Goal: Submit feedback/report problem: Submit feedback/report problem

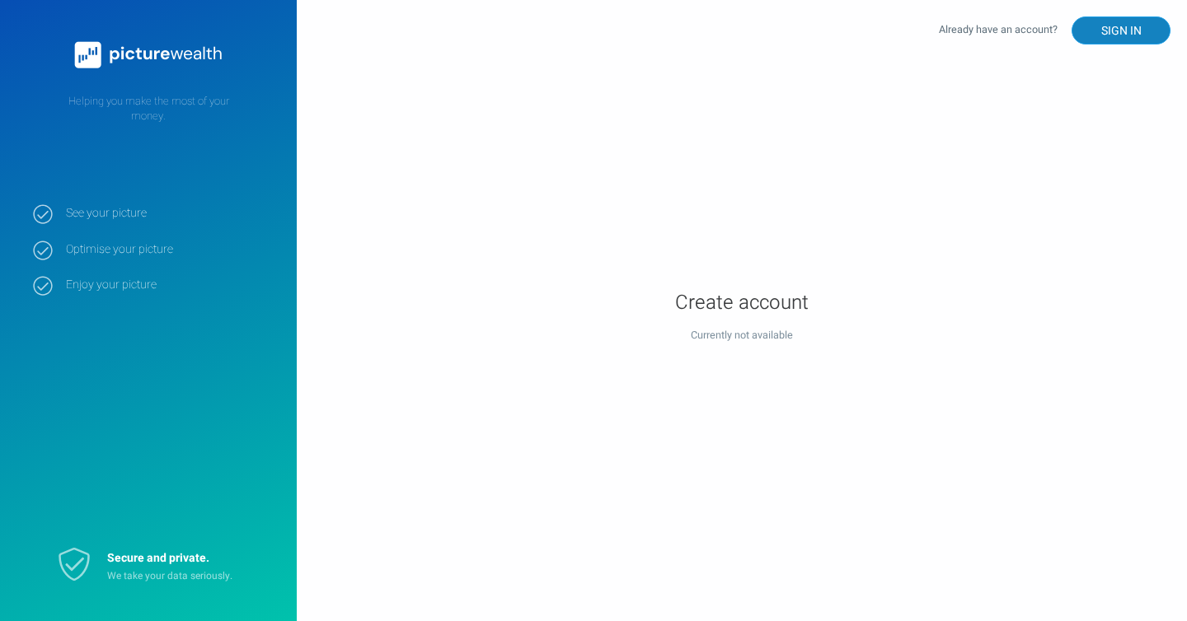
click at [1109, 24] on button "SIGN IN" at bounding box center [1121, 30] width 99 height 28
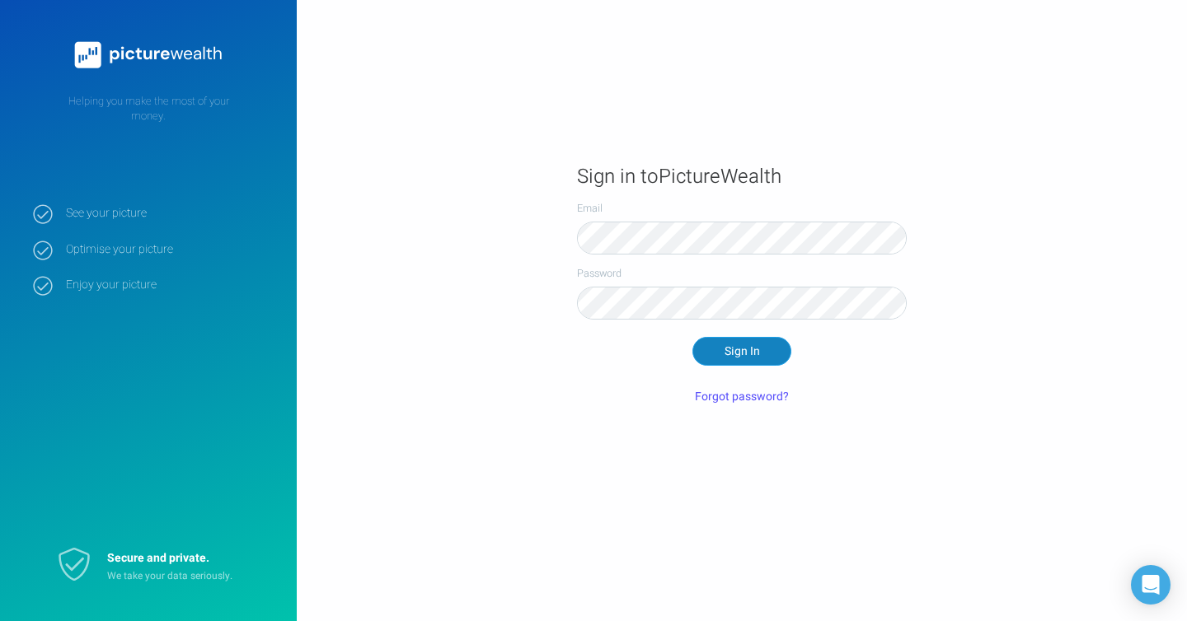
click at [725, 345] on button "Sign In" at bounding box center [741, 351] width 99 height 28
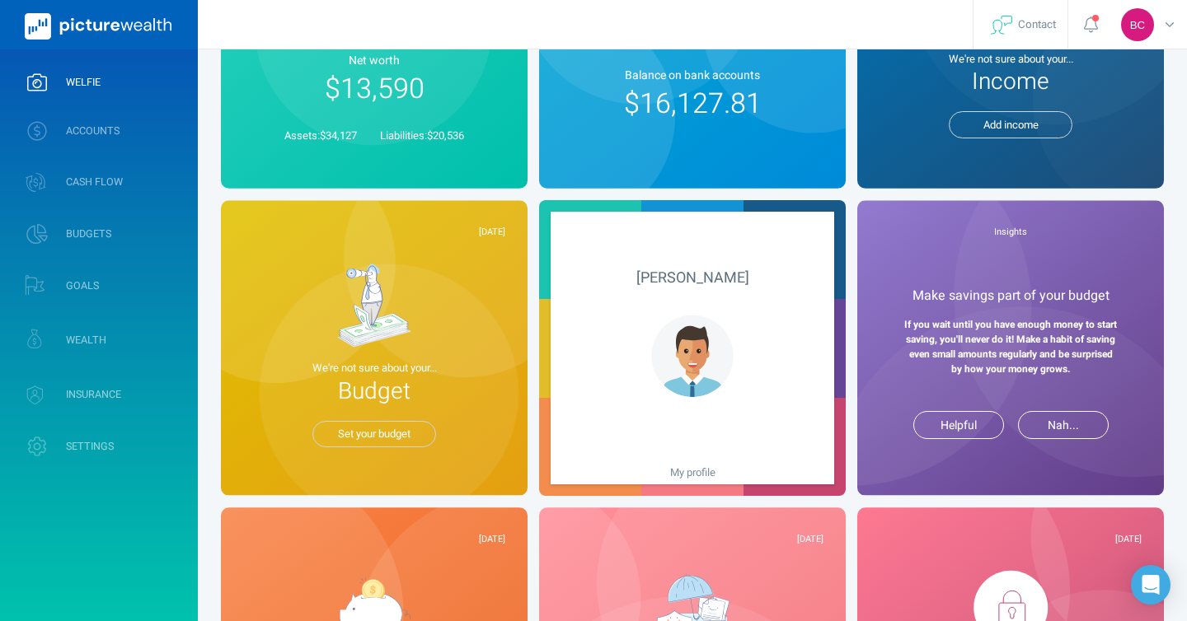
scroll to position [109, 0]
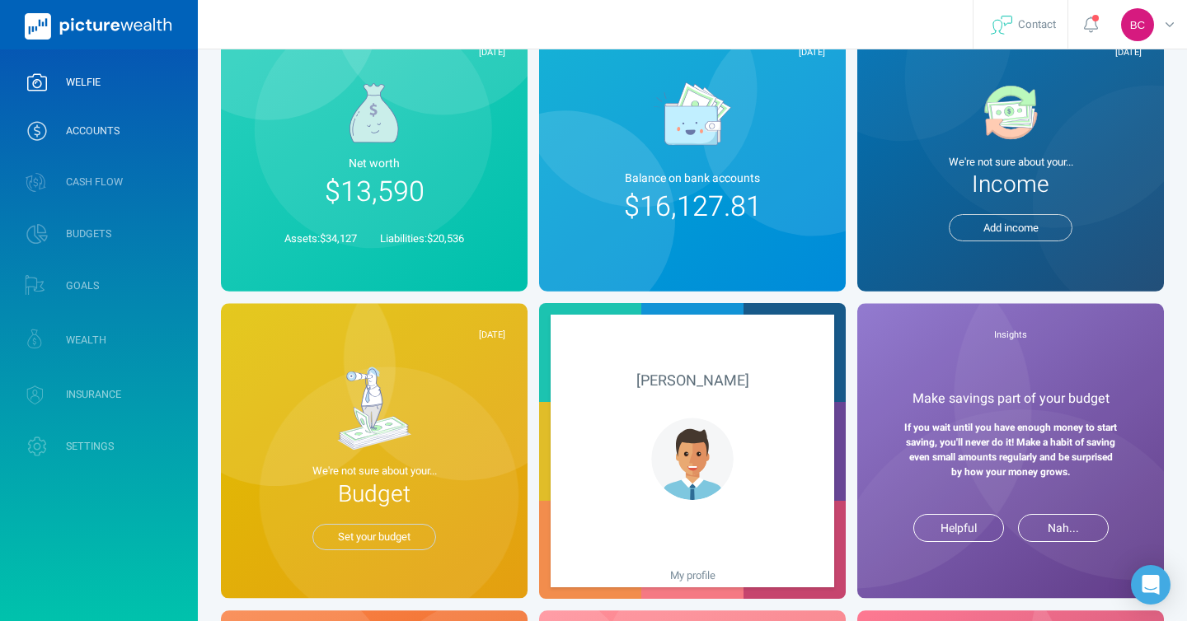
click at [79, 127] on span "ACCOUNTS" at bounding box center [93, 130] width 54 height 13
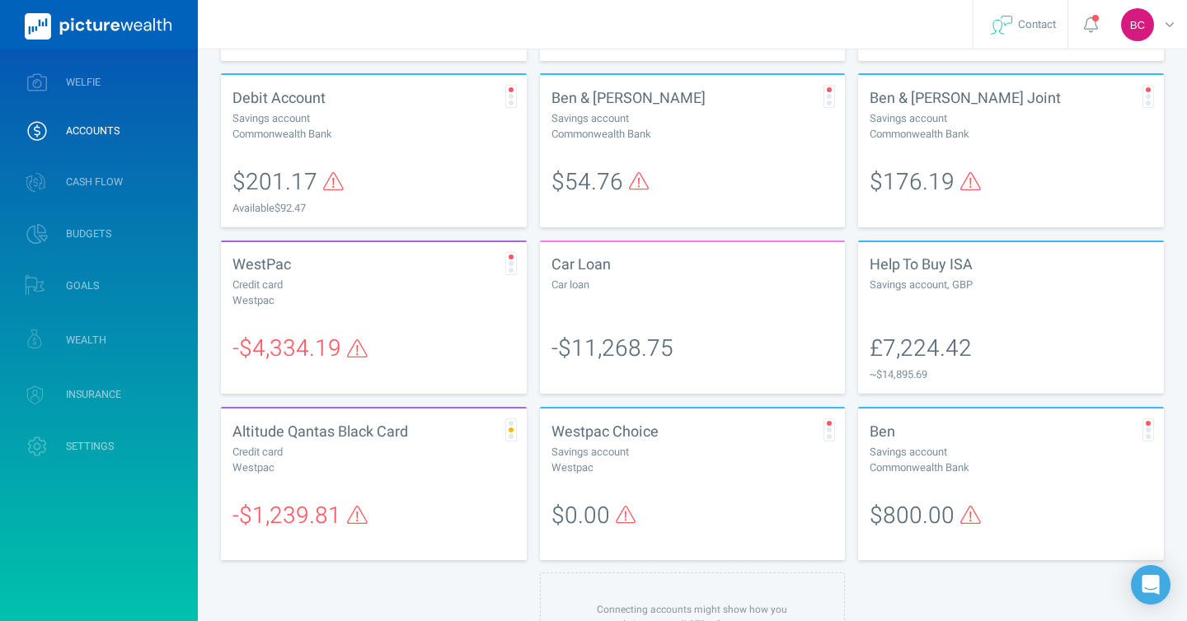
scroll to position [387, 0]
click at [997, 326] on div "£7,224.42 ~ $14,895.69" at bounding box center [1011, 358] width 306 height 74
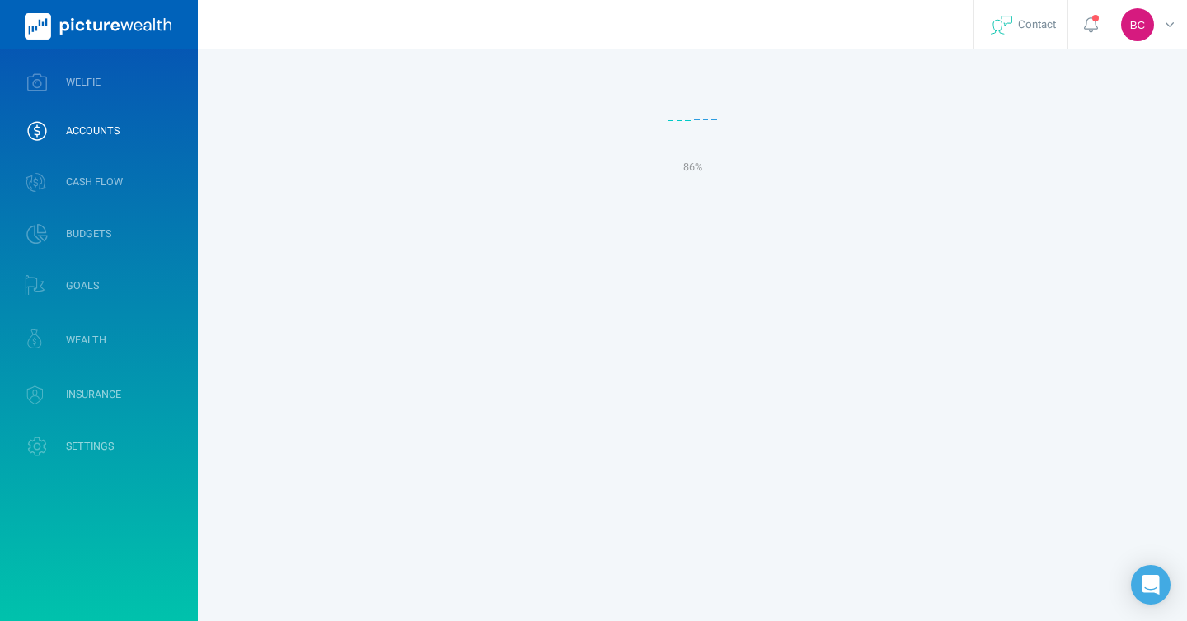
select select "L3M"
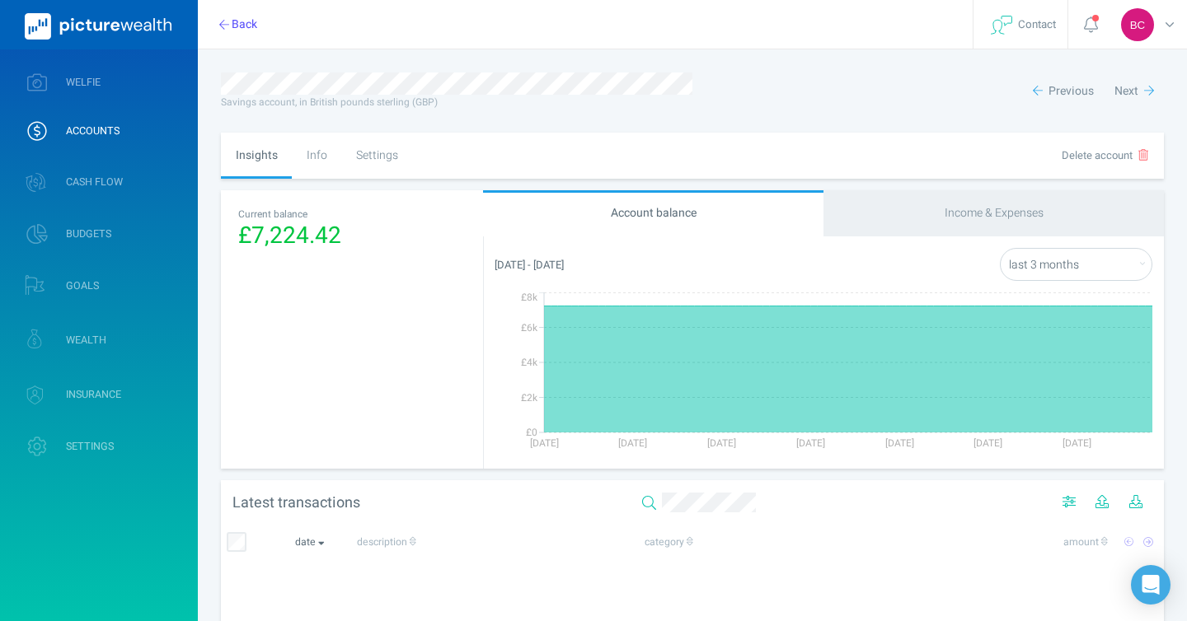
click at [918, 224] on div "Income & Expenses" at bounding box center [993, 213] width 340 height 46
select select "L3M"
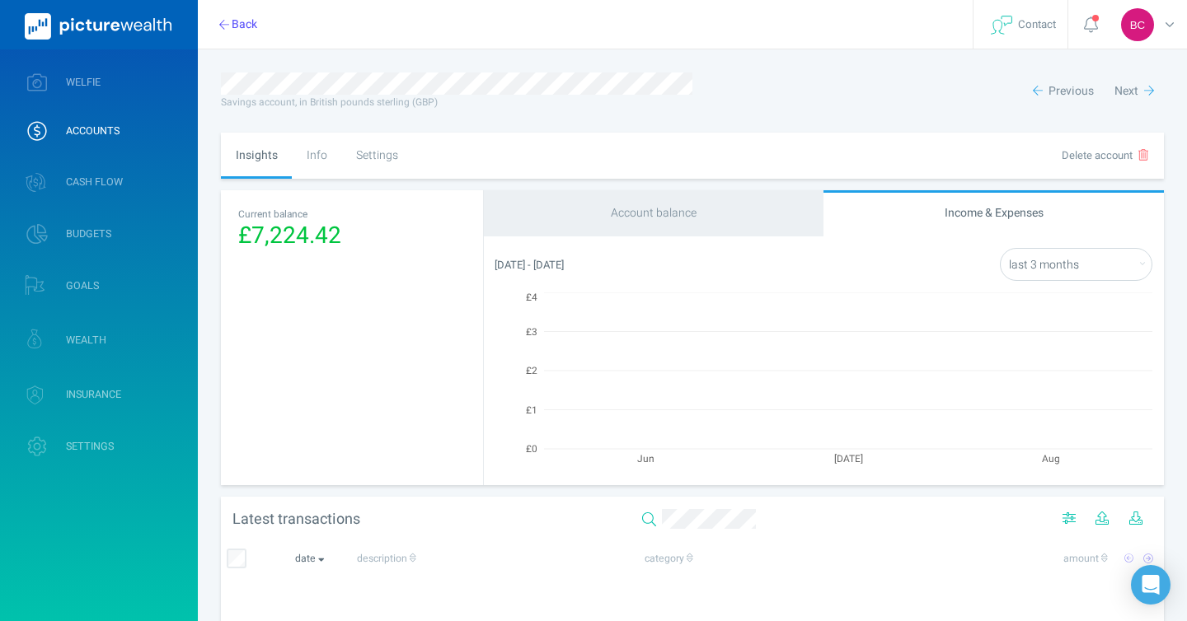
click at [325, 150] on div "Info" at bounding box center [316, 156] width 49 height 46
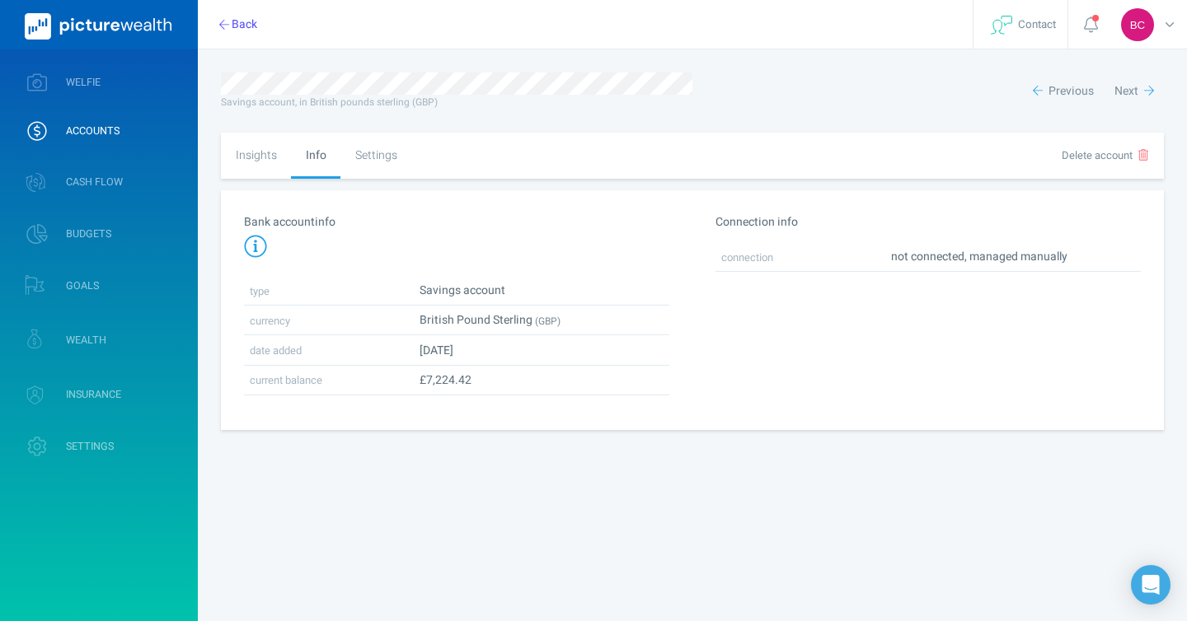
click at [376, 150] on div "Settings" at bounding box center [375, 156] width 71 height 46
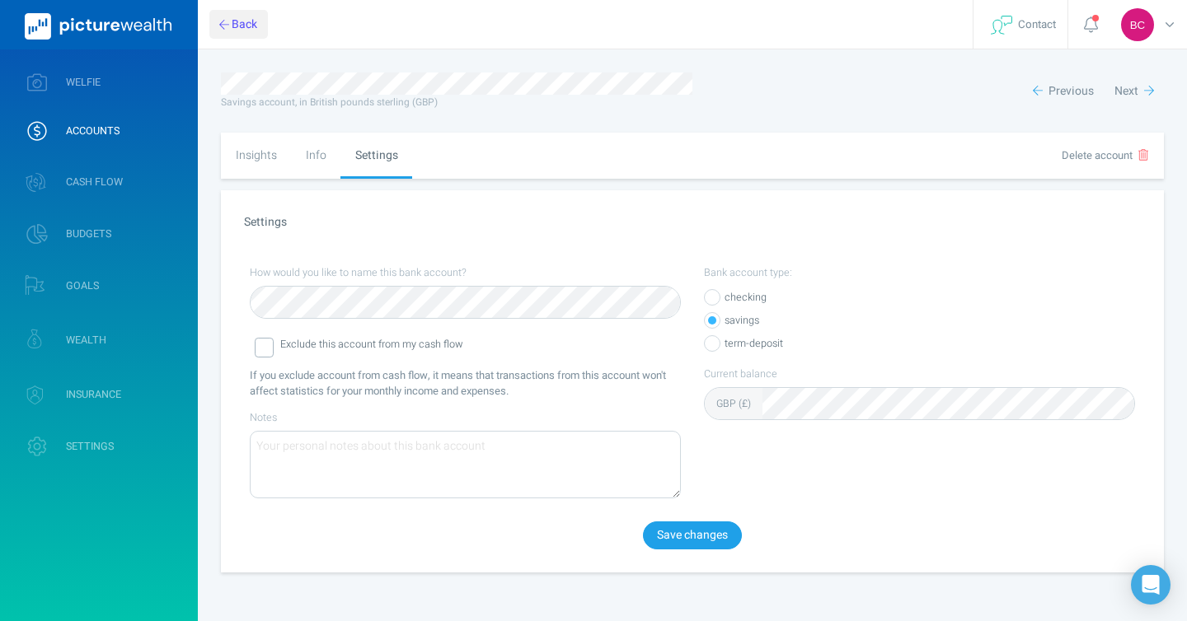
click at [235, 22] on button "Back" at bounding box center [238, 24] width 59 height 28
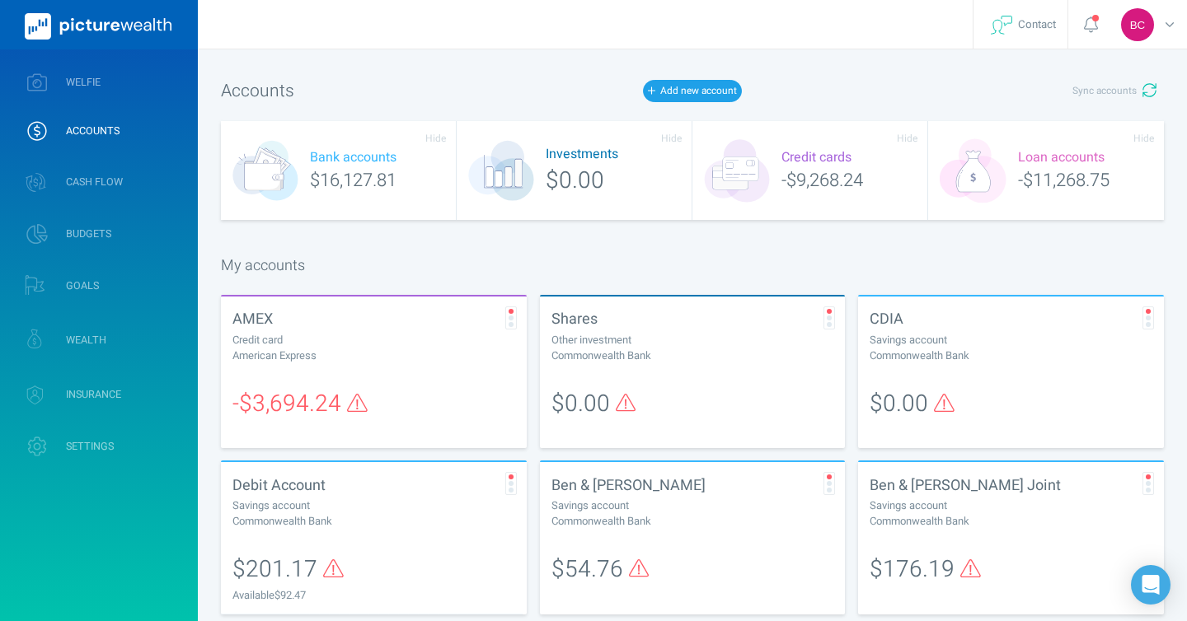
scroll to position [497, 0]
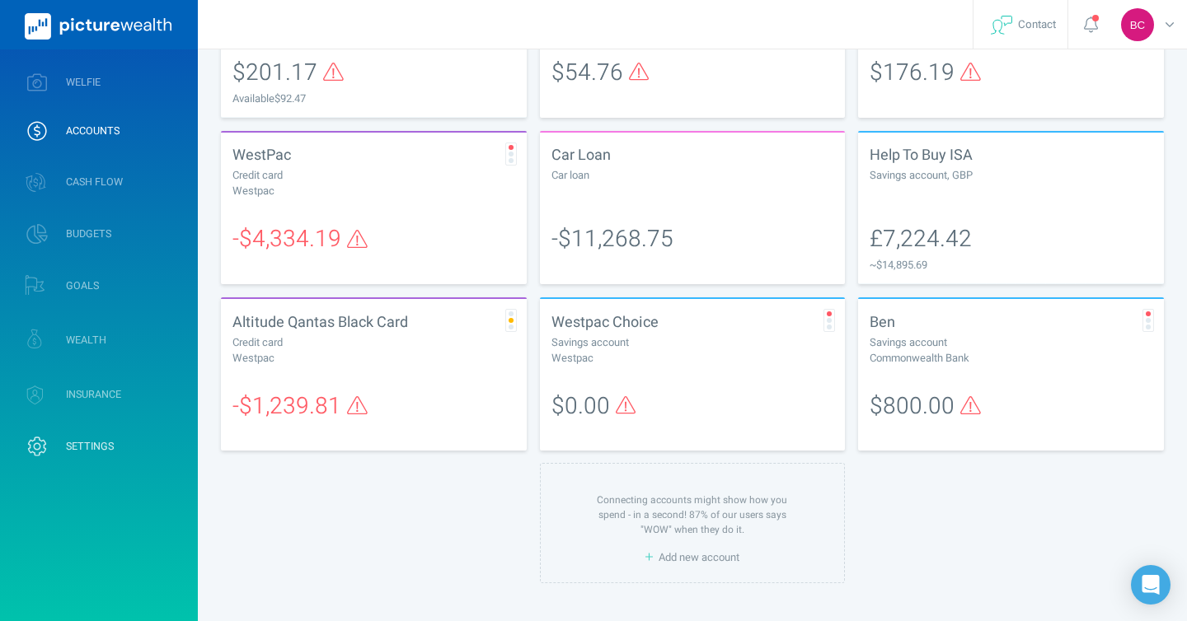
click at [134, 451] on link "SETTINGS" at bounding box center [99, 446] width 198 height 43
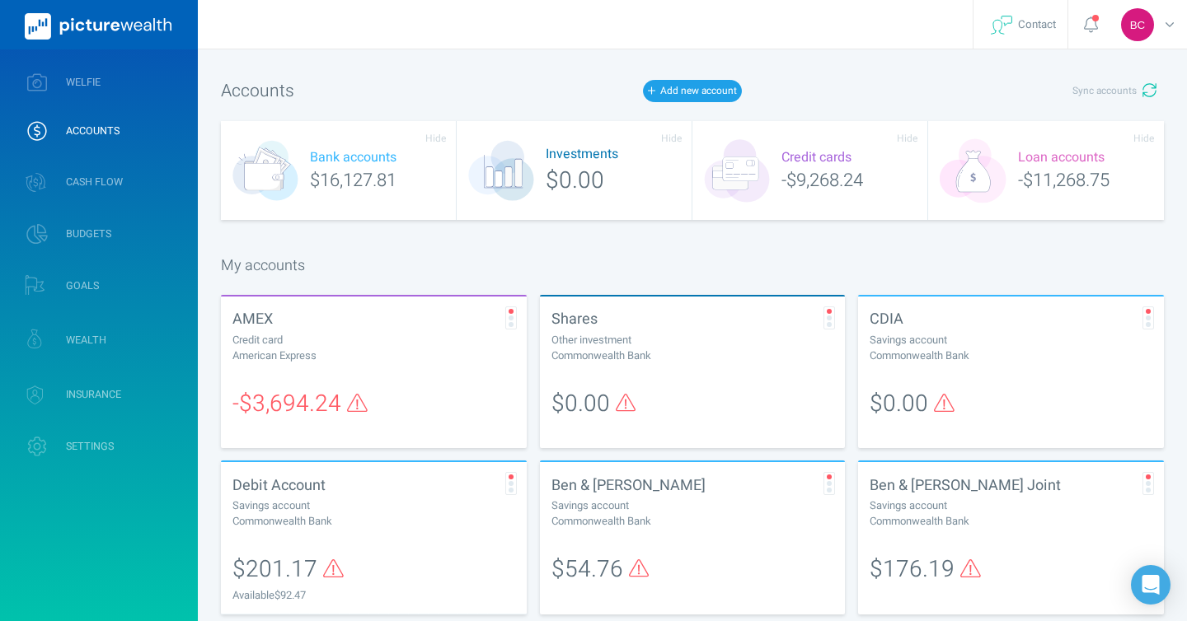
select select "7"
select select "11"
select select "1991"
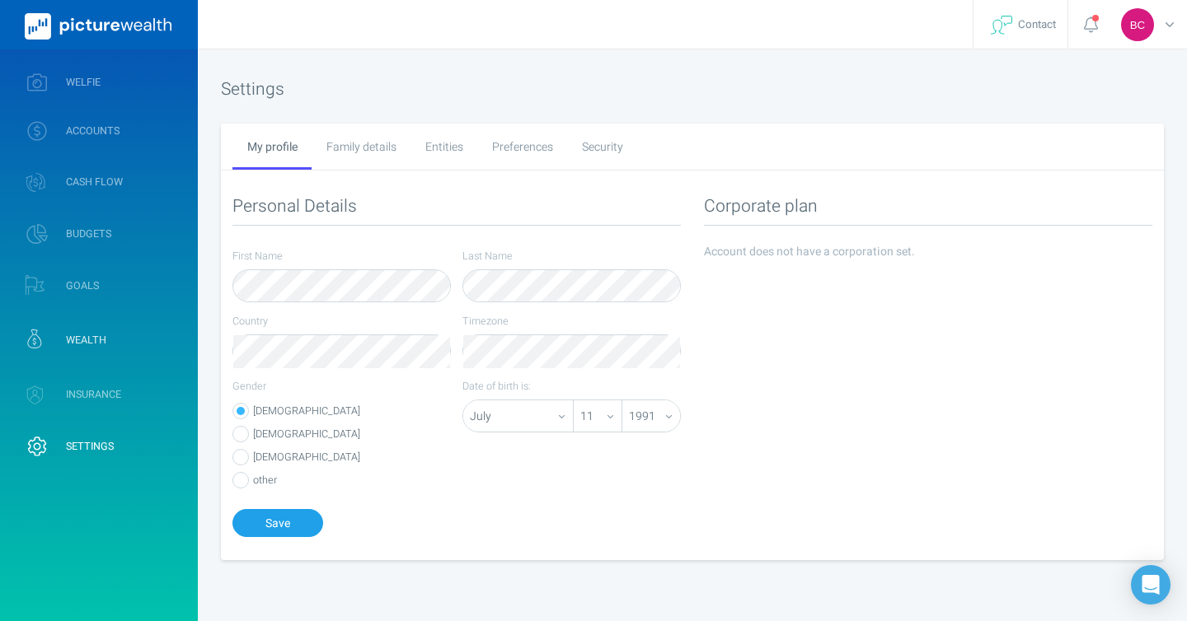
click at [102, 340] on span "WEALTH" at bounding box center [86, 340] width 40 height 13
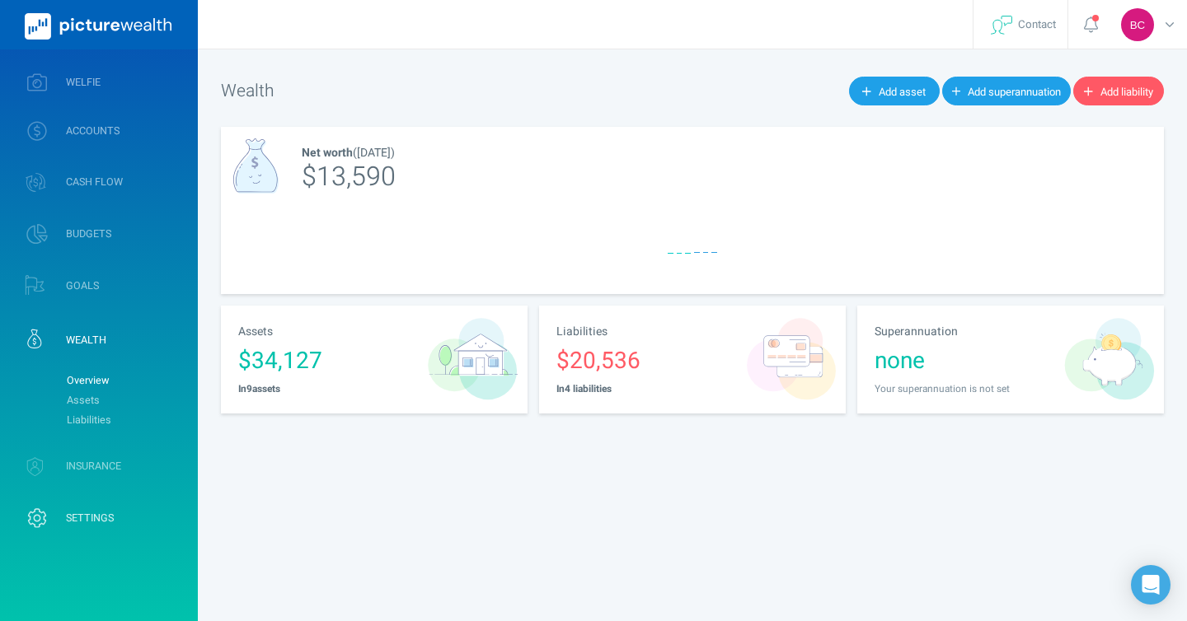
click at [114, 504] on link "SETTINGS" at bounding box center [99, 518] width 198 height 43
select select "7"
select select "11"
select select "1991"
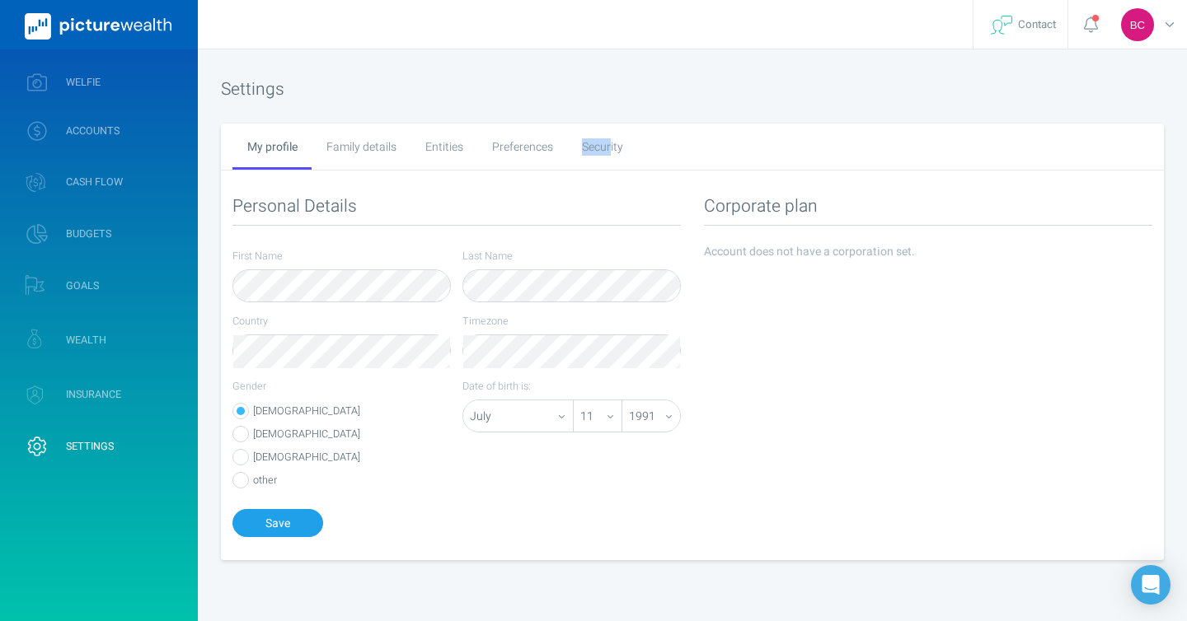
click at [608, 138] on div "Security" at bounding box center [602, 147] width 70 height 46
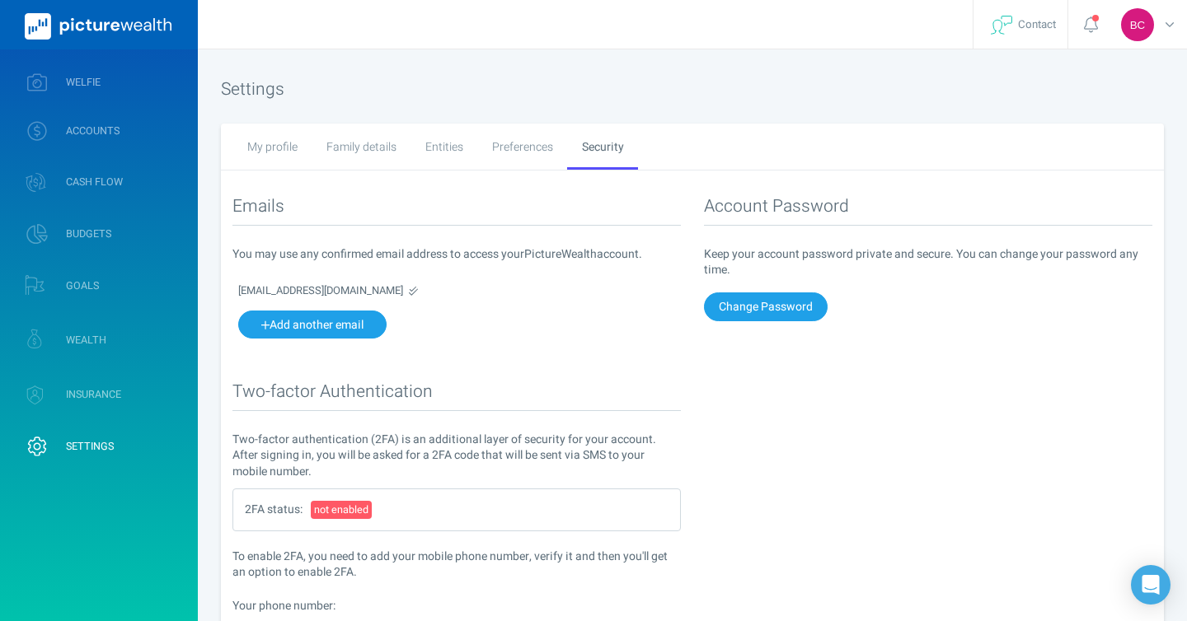
click at [528, 162] on div "Preferences" at bounding box center [522, 147] width 90 height 46
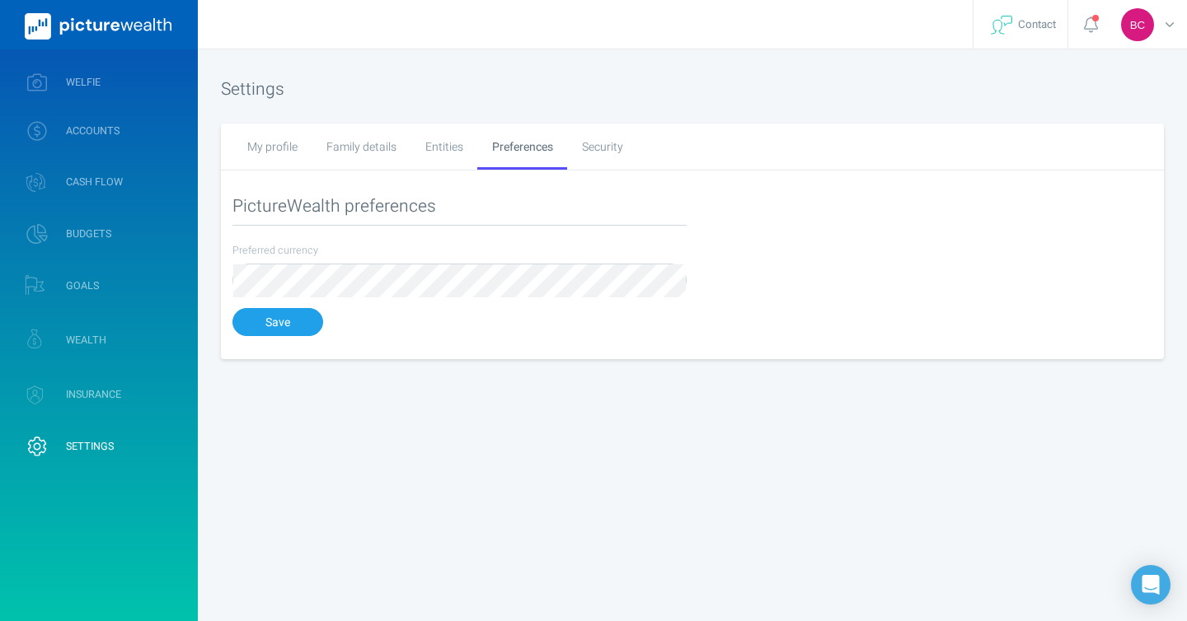
click at [454, 160] on div "Entities" at bounding box center [443, 147] width 67 height 46
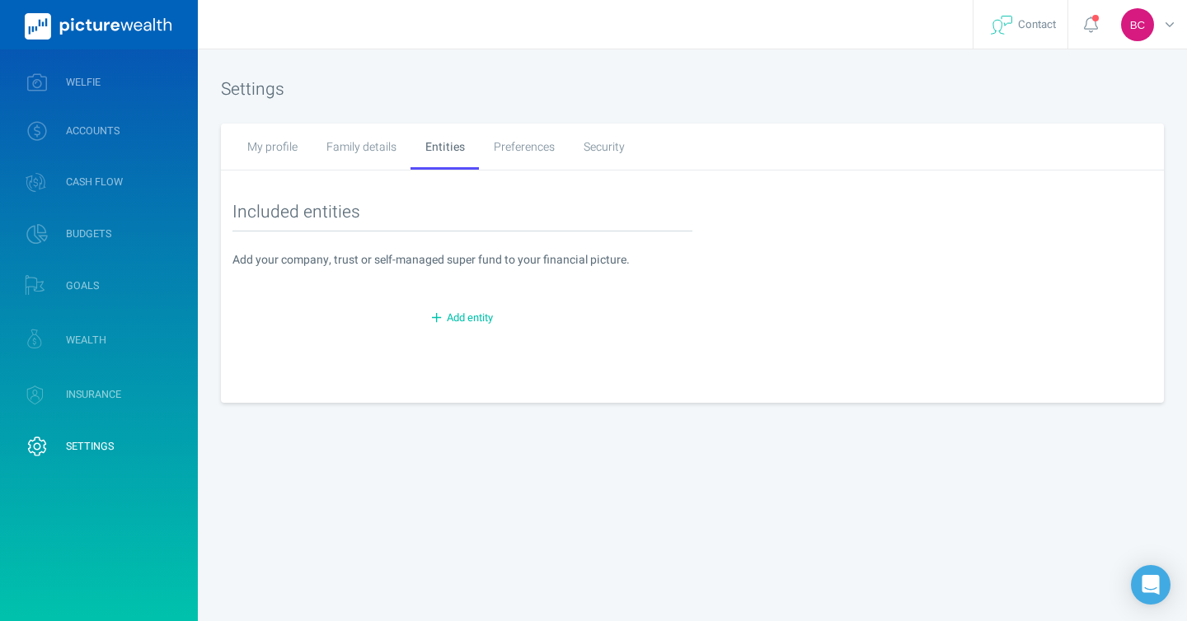
click at [285, 148] on div "My profile" at bounding box center [271, 147] width 79 height 46
select select "7"
select select "11"
select select "1991"
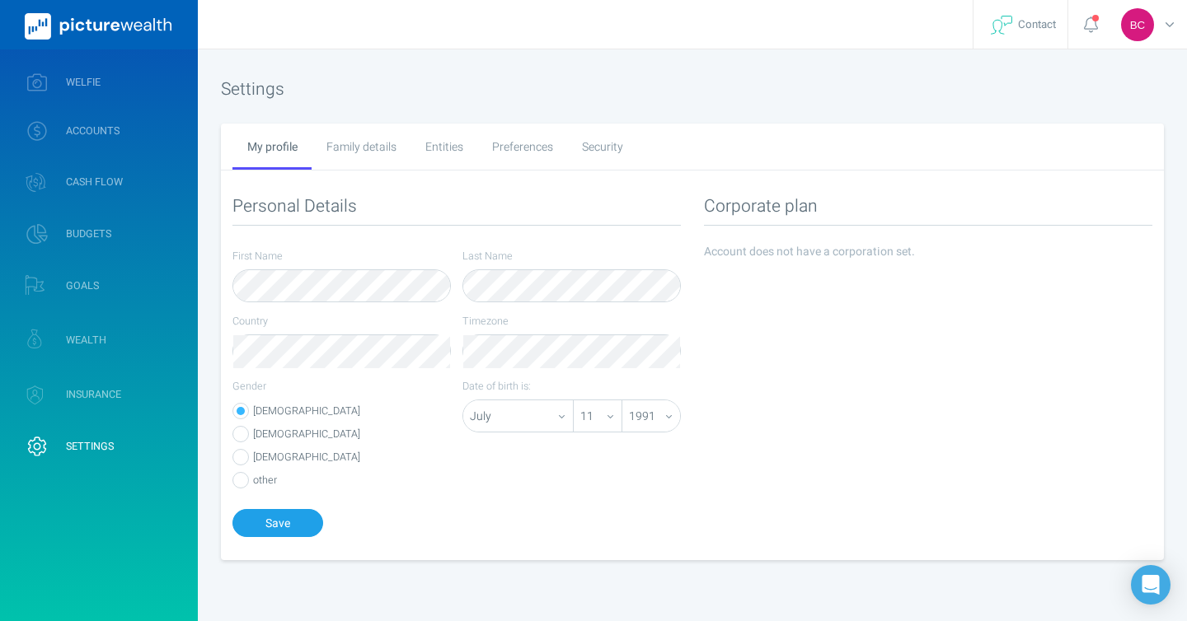
click at [361, 158] on div "Family details" at bounding box center [361, 147] width 99 height 46
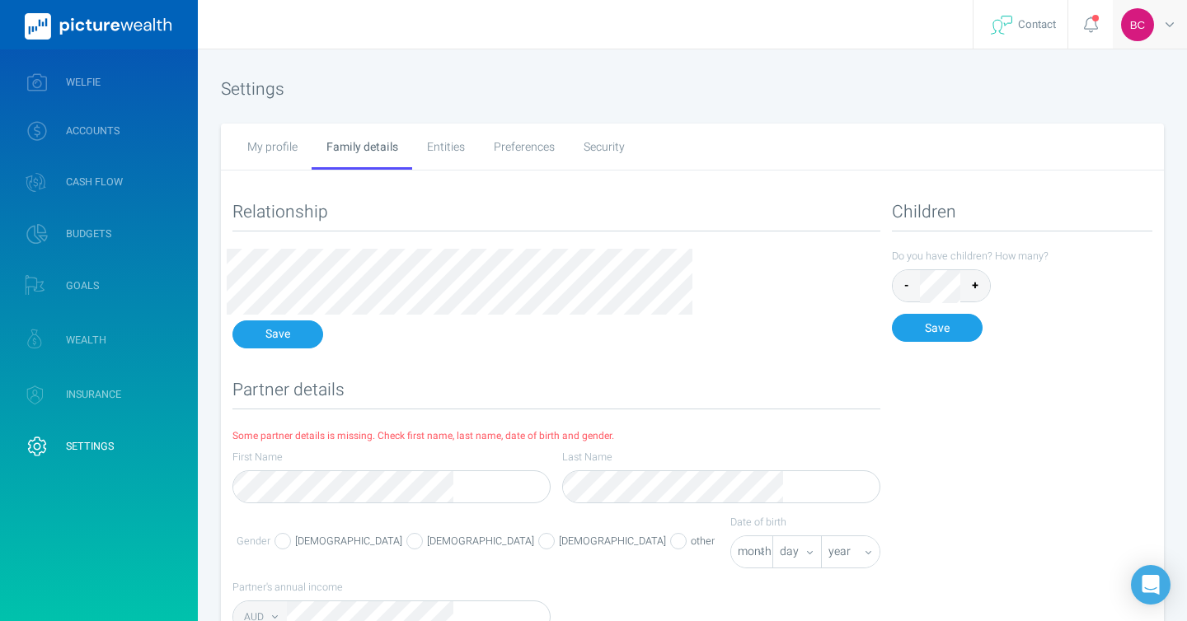
click at [1156, 18] on div "BC" at bounding box center [1150, 24] width 74 height 49
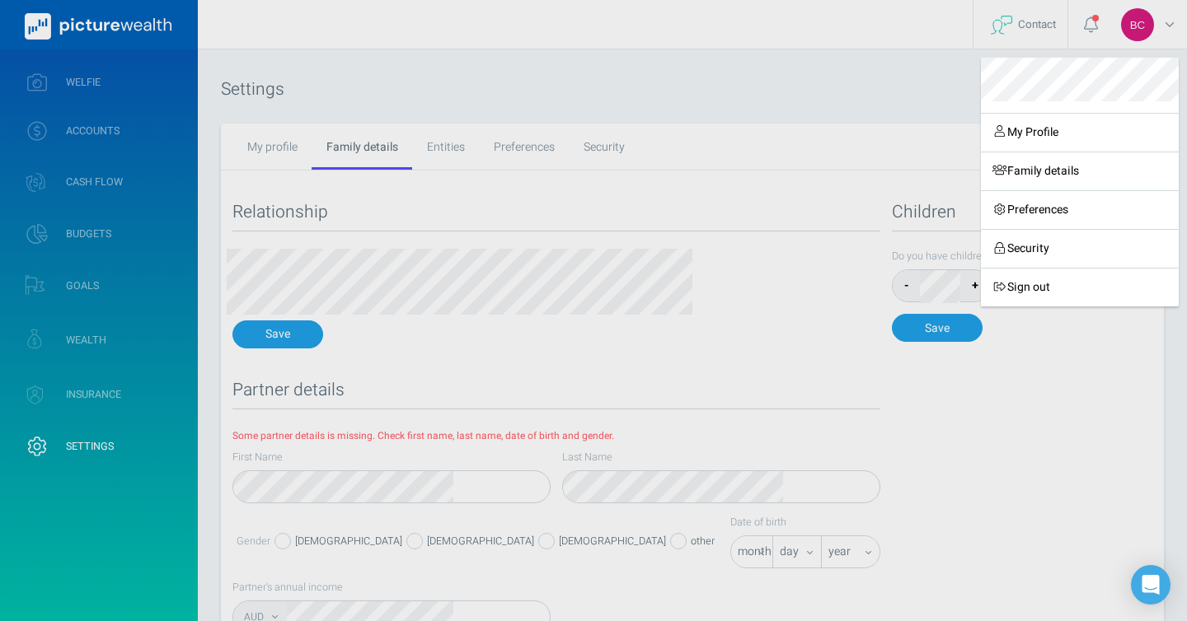
click at [1091, 26] on div "My Profile Family details Preferences Security Sign out" at bounding box center [593, 310] width 1187 height 621
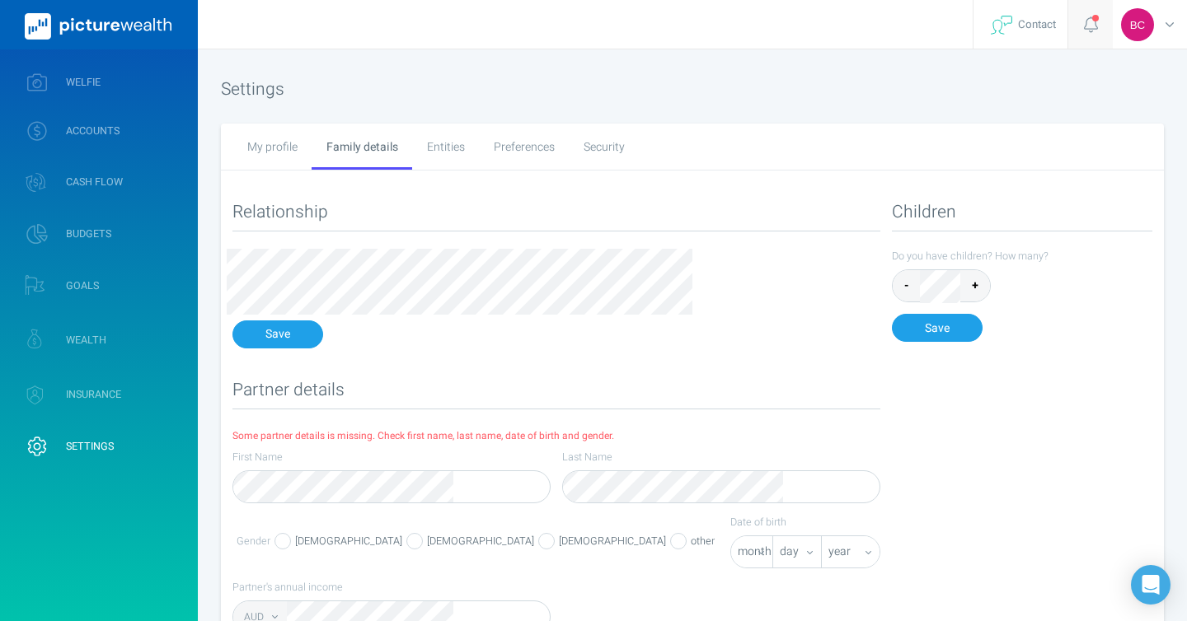
click at [1079, 23] on div at bounding box center [1090, 24] width 45 height 49
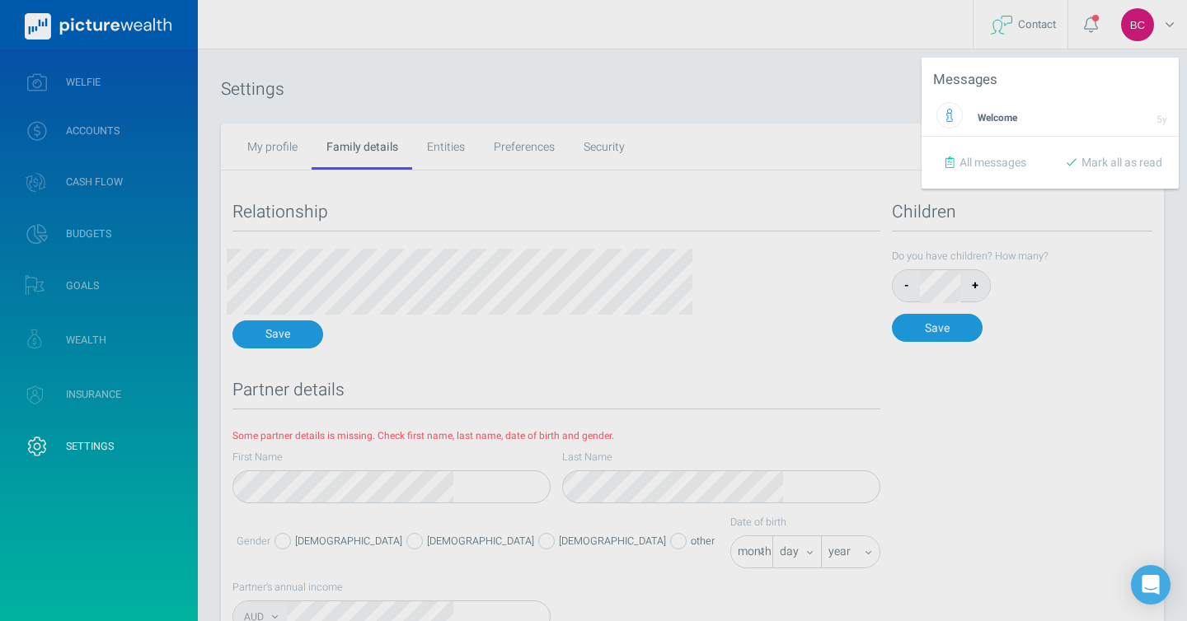
click at [1032, 26] on div "Messages Welcome 5y All messages Mark all as read" at bounding box center [593, 310] width 1187 height 621
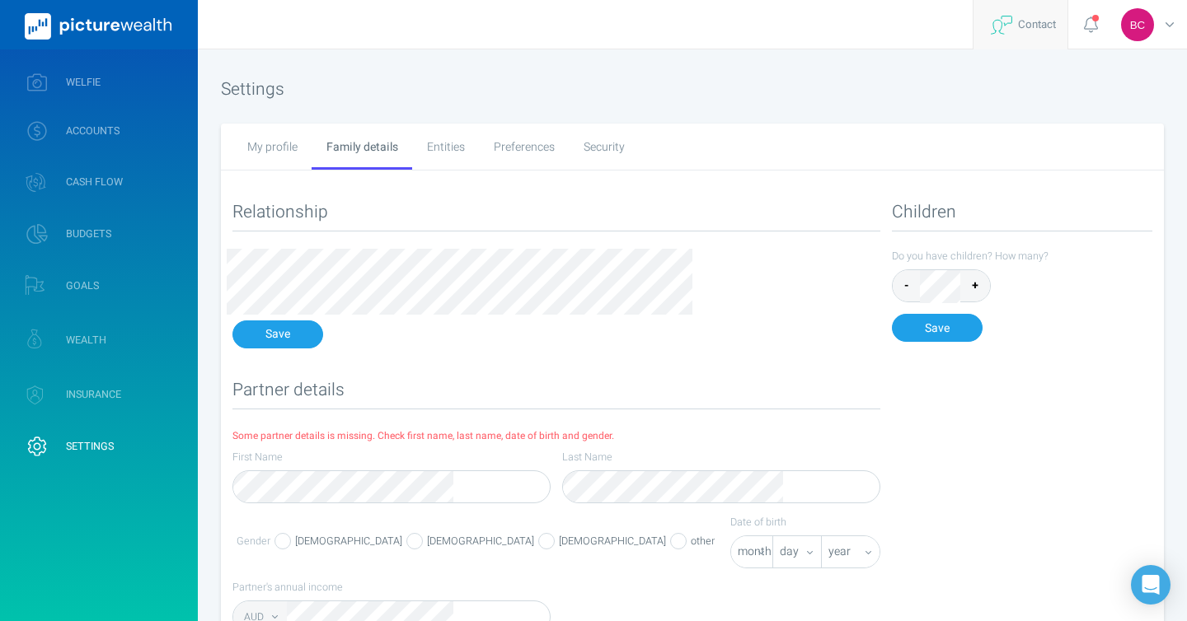
click at [1041, 21] on span "Contact" at bounding box center [1020, 24] width 71 height 49
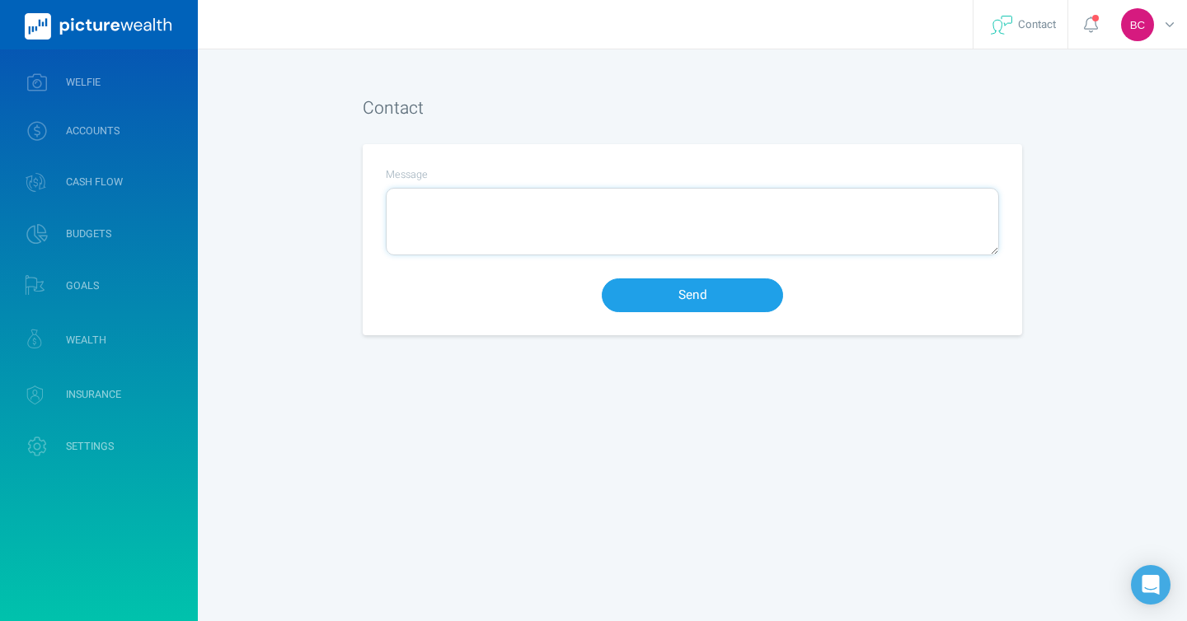
click at [429, 237] on textarea "Message" at bounding box center [693, 222] width 612 height 66
type textarea "please delete my account and all data you have on me. thanks"
click at [599, 301] on div "Send" at bounding box center [692, 296] width 613 height 34
click at [626, 298] on button "Send" at bounding box center [692, 296] width 181 height 34
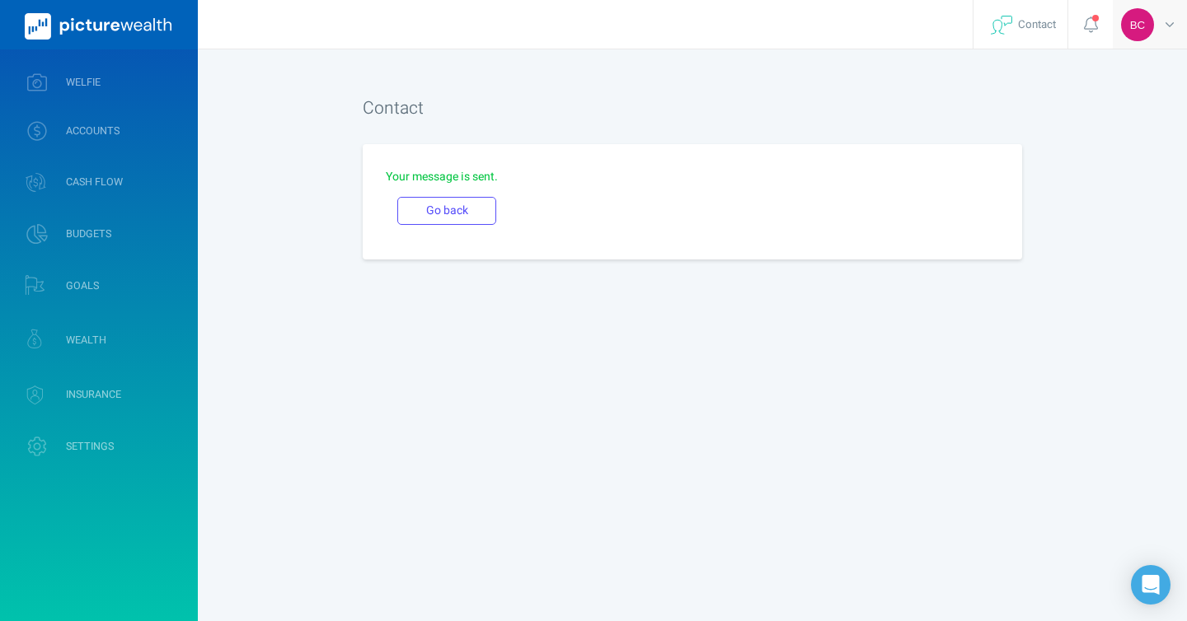
click at [1141, 31] on span "BC" at bounding box center [1137, 24] width 33 height 33
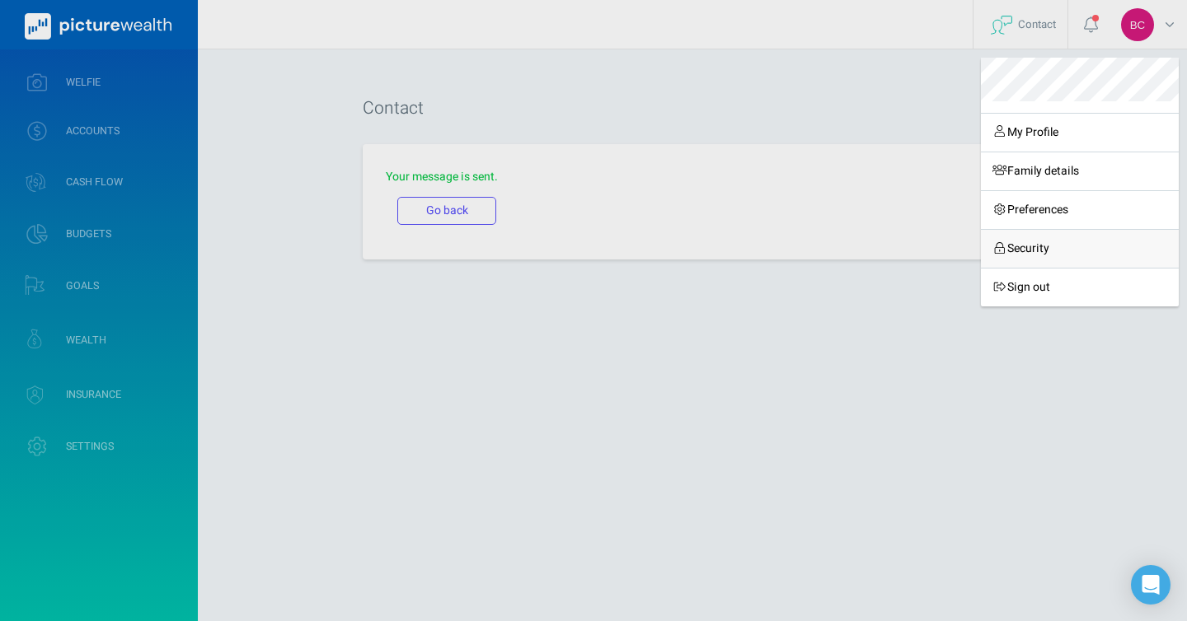
click at [1036, 237] on link "Security" at bounding box center [1080, 248] width 198 height 39
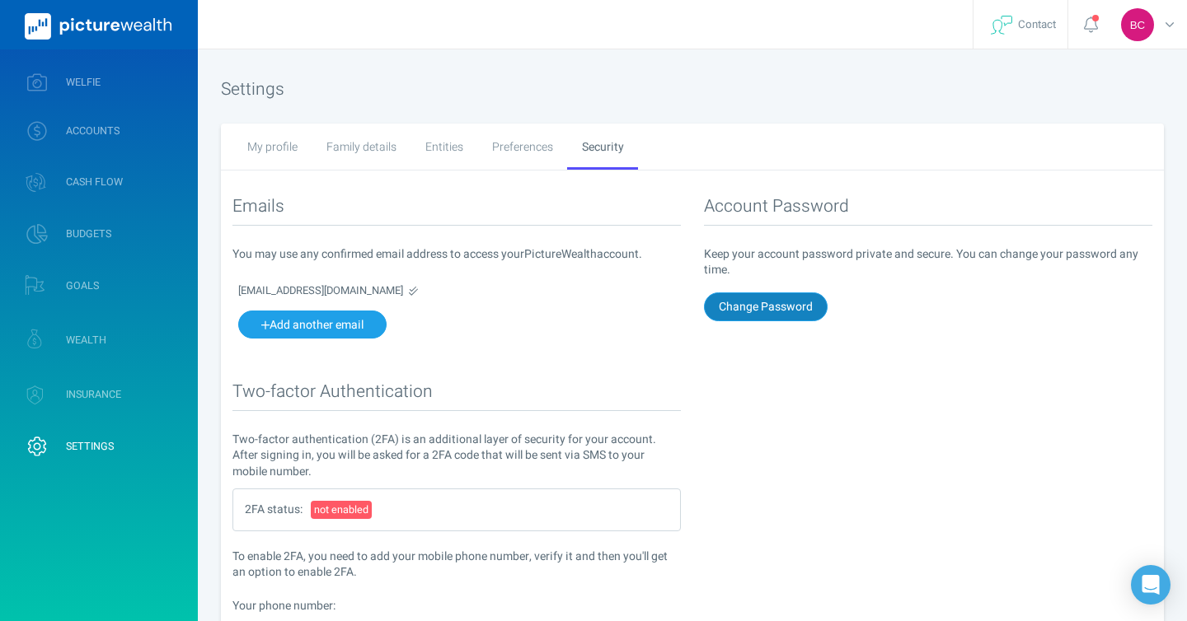
click at [718, 314] on button "Change Password" at bounding box center [766, 307] width 124 height 28
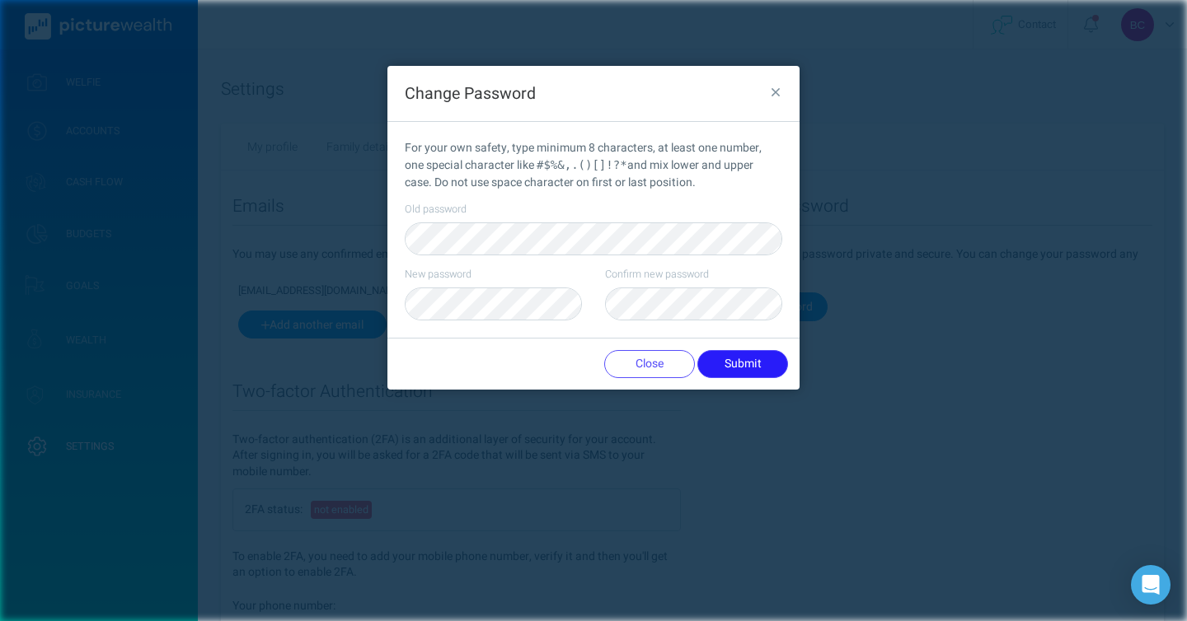
click at [739, 373] on button "Submit" at bounding box center [742, 364] width 91 height 28
